Goal: Task Accomplishment & Management: Complete application form

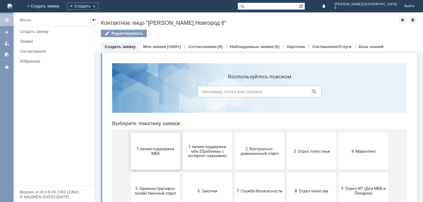
click at [156, 144] on button "1 линия поддержки МБК" at bounding box center [156, 151] width 50 height 37
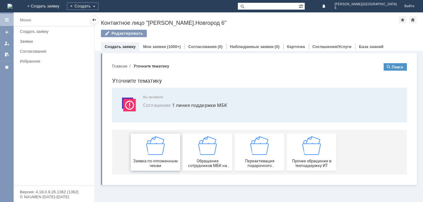
click at [150, 153] on img at bounding box center [155, 145] width 19 height 19
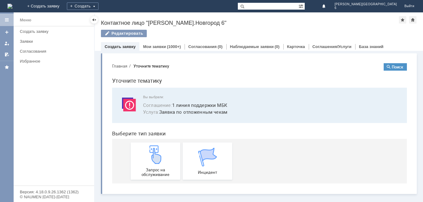
click at [126, 158] on section "Запрос на обслуживание Инцидент" at bounding box center [259, 161] width 295 height 45
click at [158, 162] on img at bounding box center [155, 154] width 19 height 19
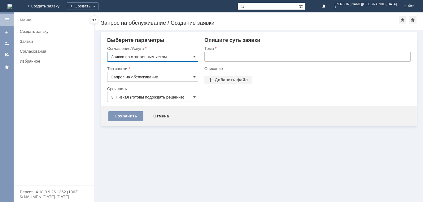
click at [215, 59] on input "text" at bounding box center [307, 57] width 206 height 10
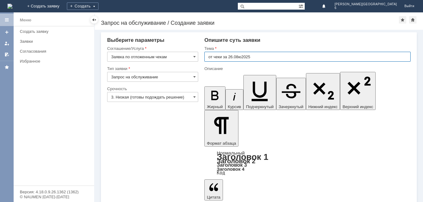
type input "от чеки за 26.08ю2025"
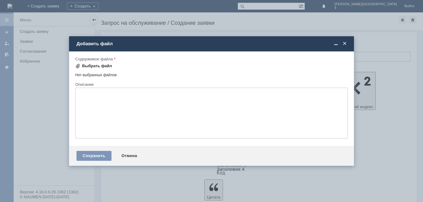
click at [96, 66] on div "Выбрать файл" at bounding box center [97, 65] width 30 height 5
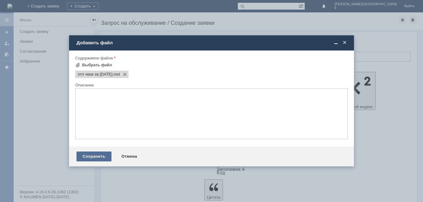
click at [102, 159] on div "Сохранить" at bounding box center [93, 156] width 35 height 10
